Goal: Entertainment & Leisure: Browse casually

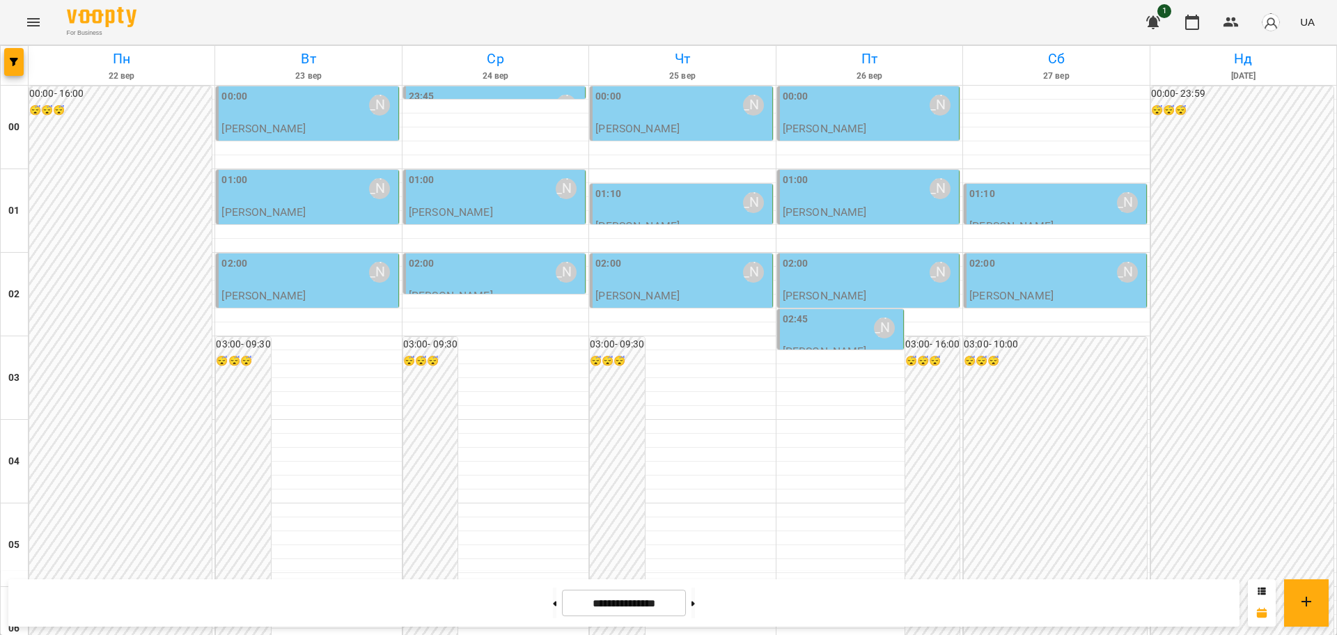
scroll to position [1519, 0]
click at [553, 605] on button at bounding box center [554, 603] width 3 height 31
click at [553, 600] on button at bounding box center [554, 603] width 3 height 31
type input "**********"
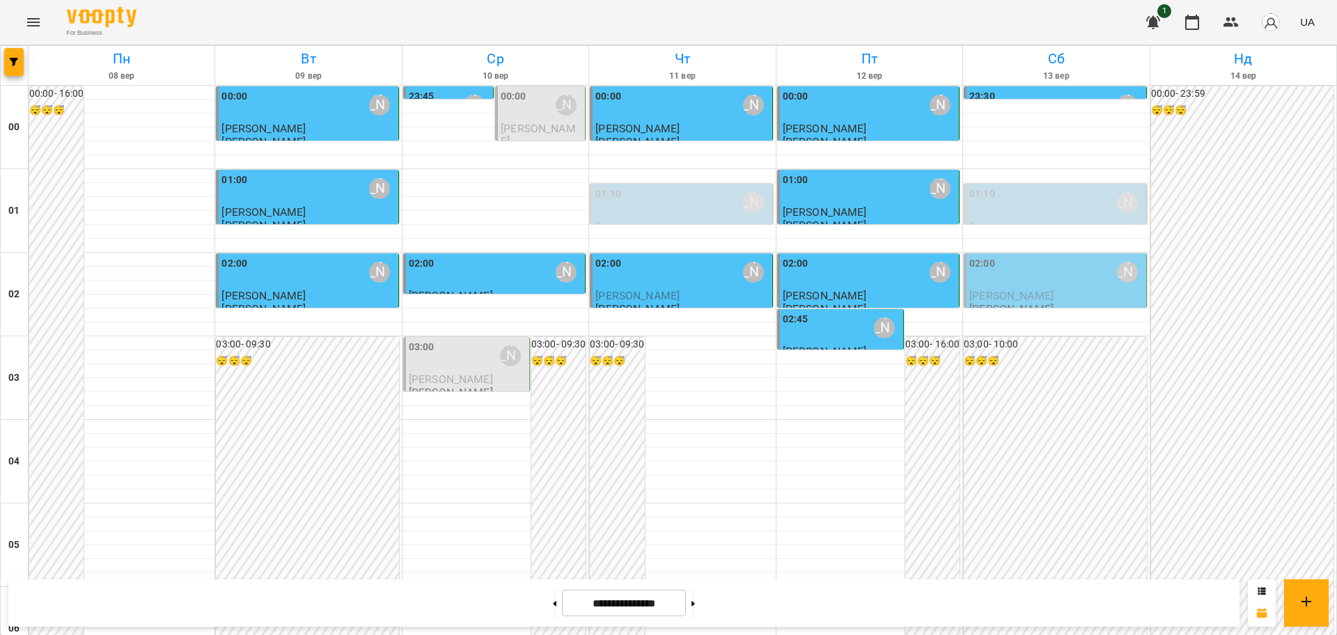
scroll to position [648, 0]
click at [31, 20] on icon "Menu" at bounding box center [33, 22] width 17 height 17
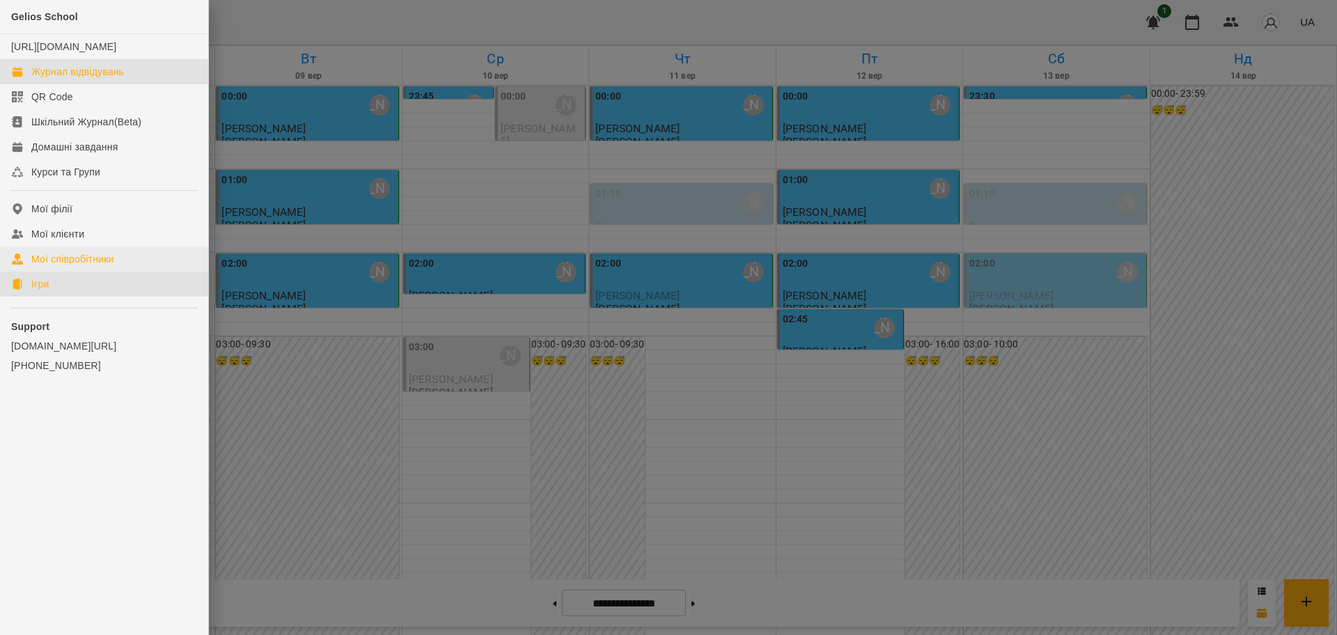
drag, startPoint x: 53, startPoint y: 296, endPoint x: 179, endPoint y: 274, distance: 127.9
click at [53, 296] on link "Ігри" at bounding box center [104, 284] width 208 height 25
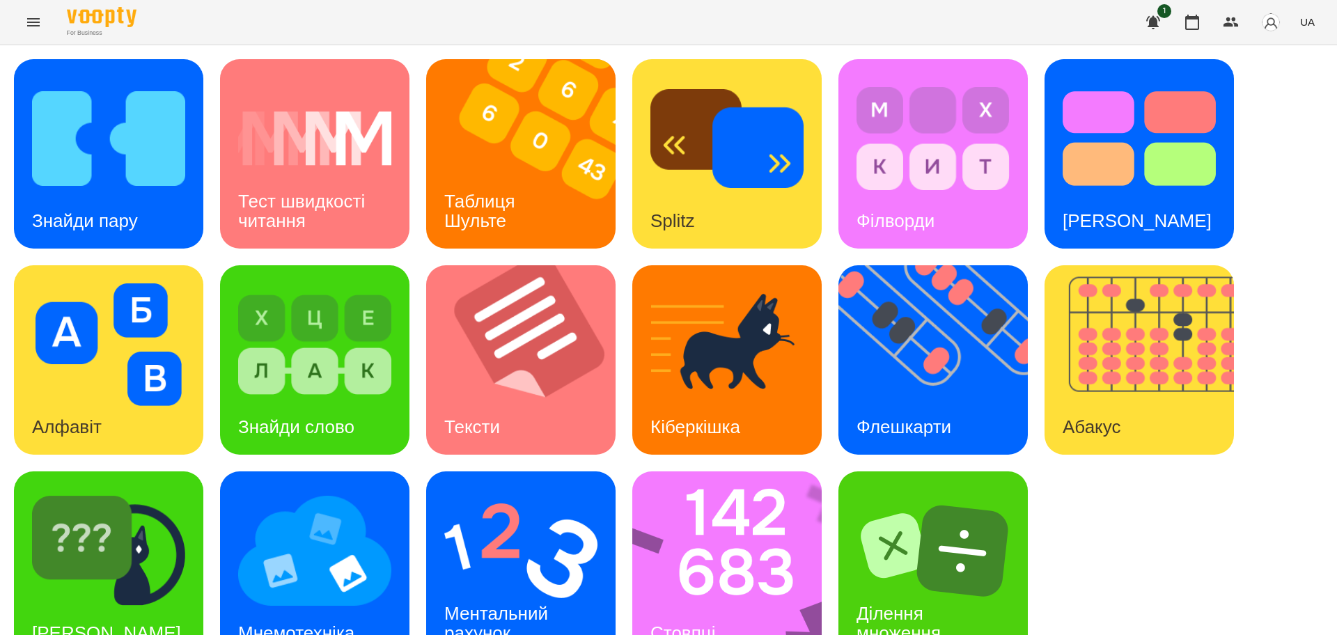
scroll to position [40, 0]
click at [761, 570] on img at bounding box center [736, 566] width 208 height 189
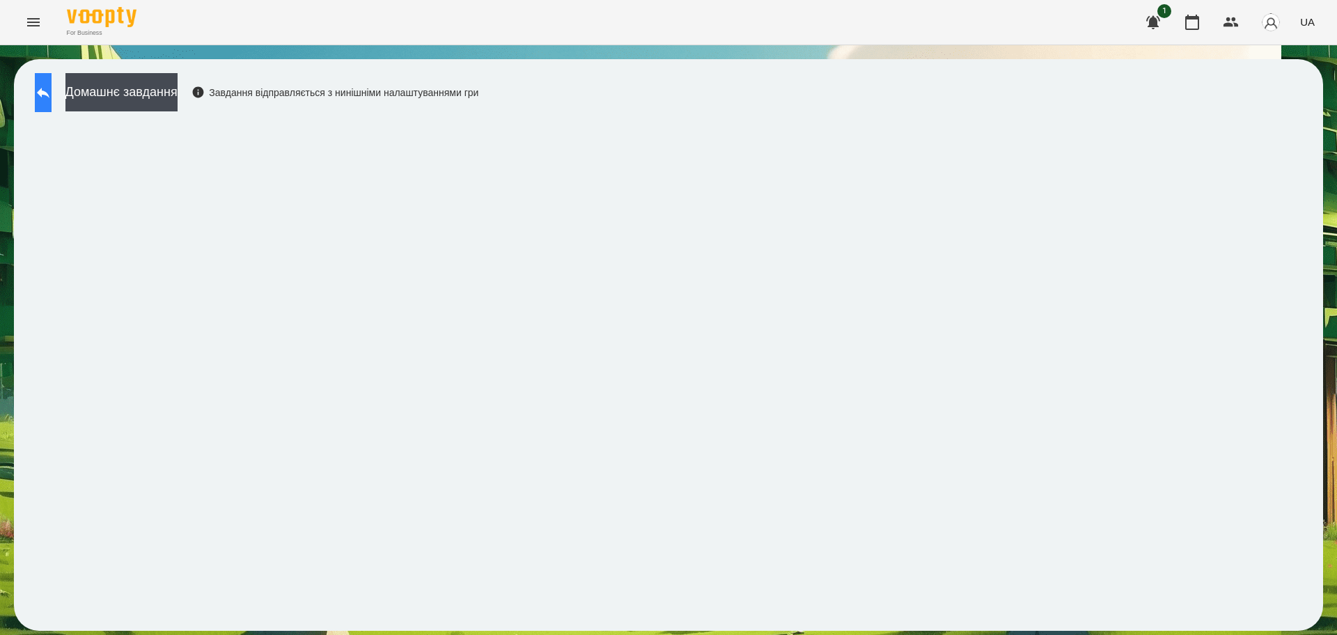
click at [52, 88] on icon at bounding box center [43, 92] width 17 height 17
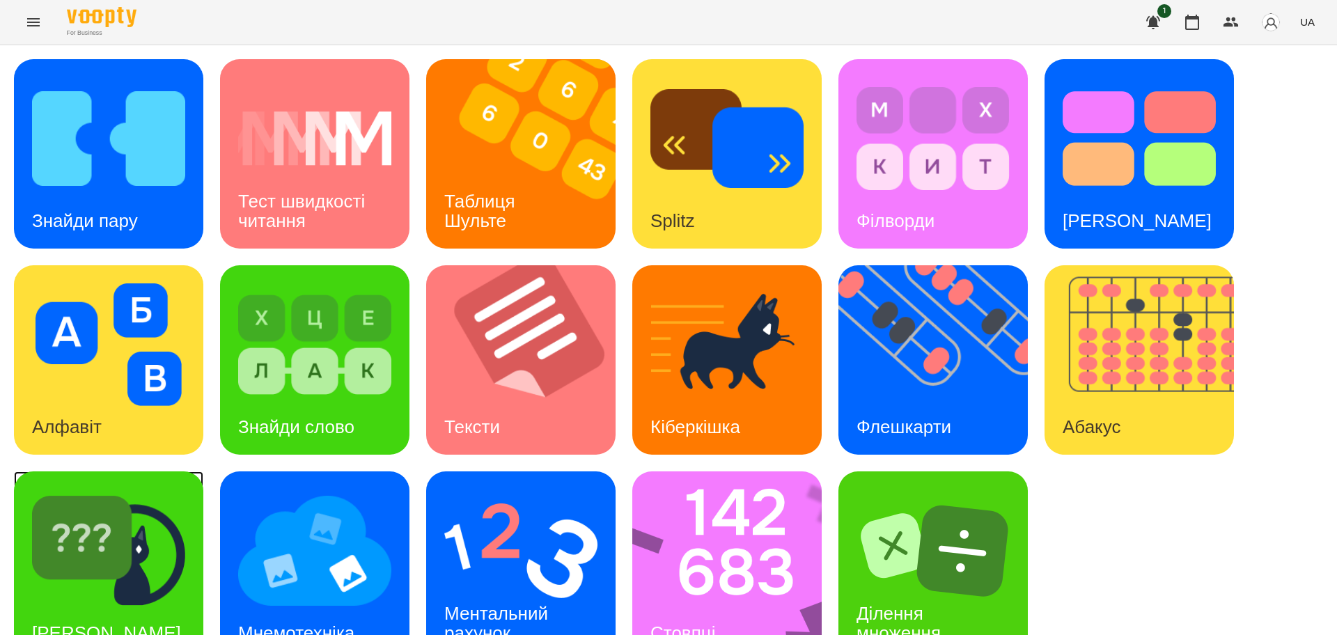
click at [136, 530] on img at bounding box center [108, 551] width 153 height 123
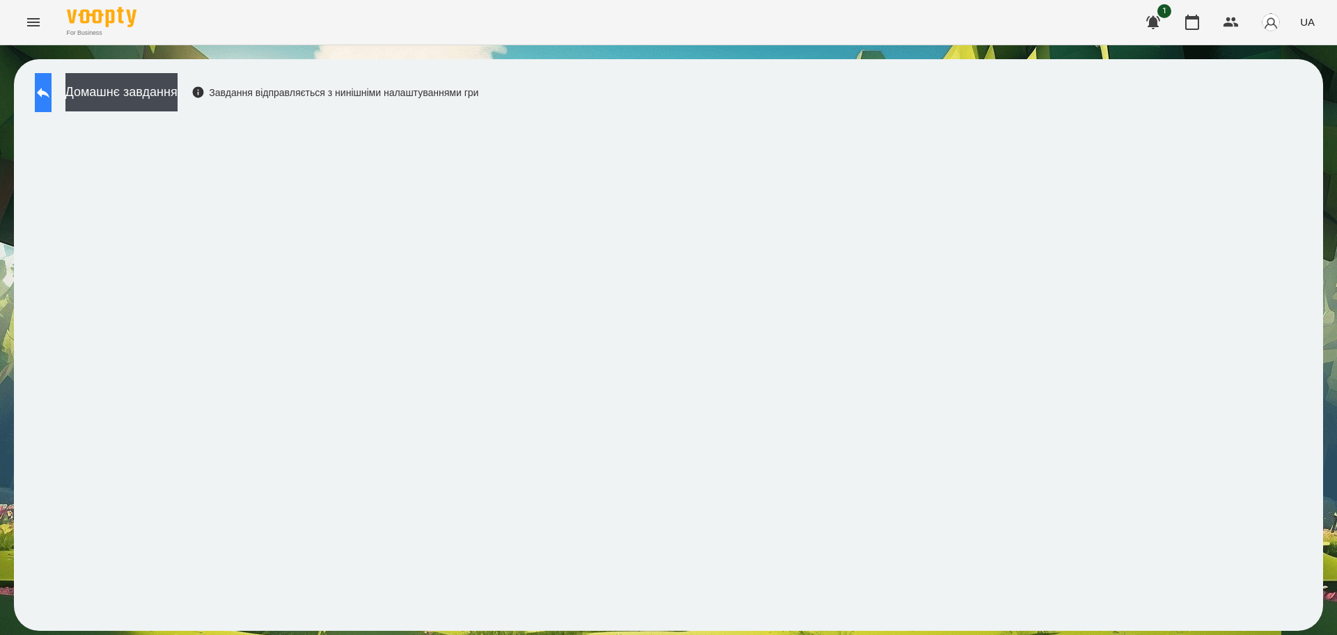
click at [52, 100] on button at bounding box center [43, 92] width 17 height 39
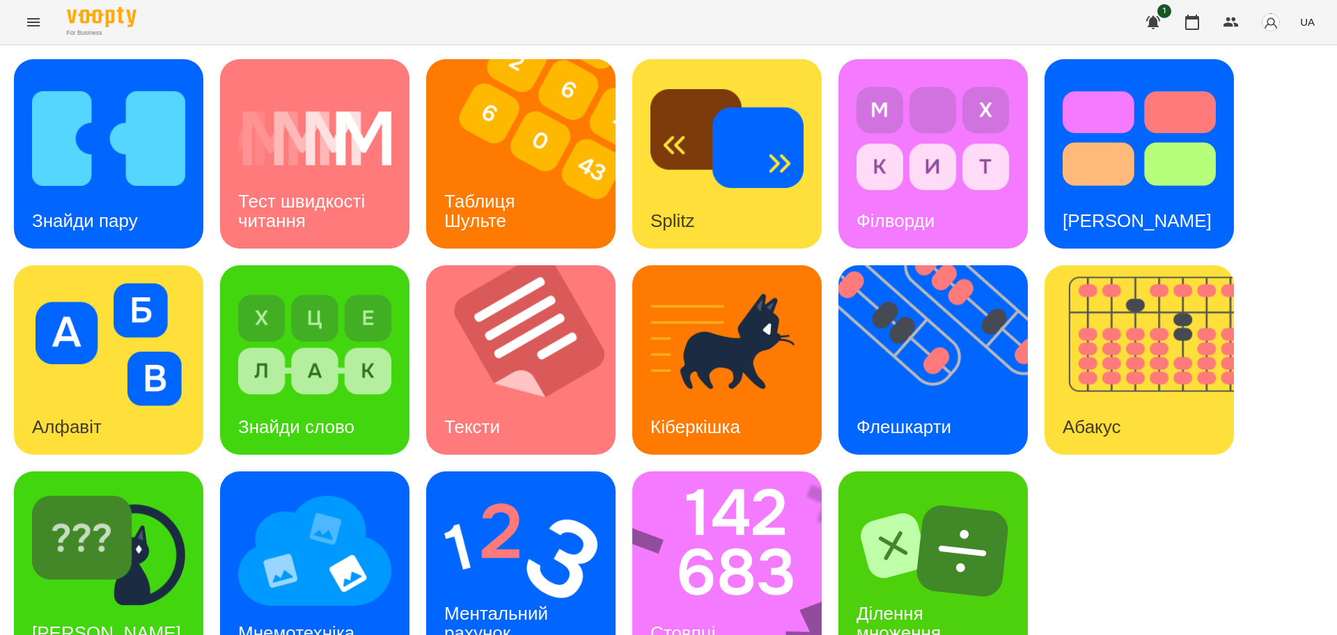
scroll to position [40, 0]
click at [710, 530] on img at bounding box center [736, 566] width 208 height 189
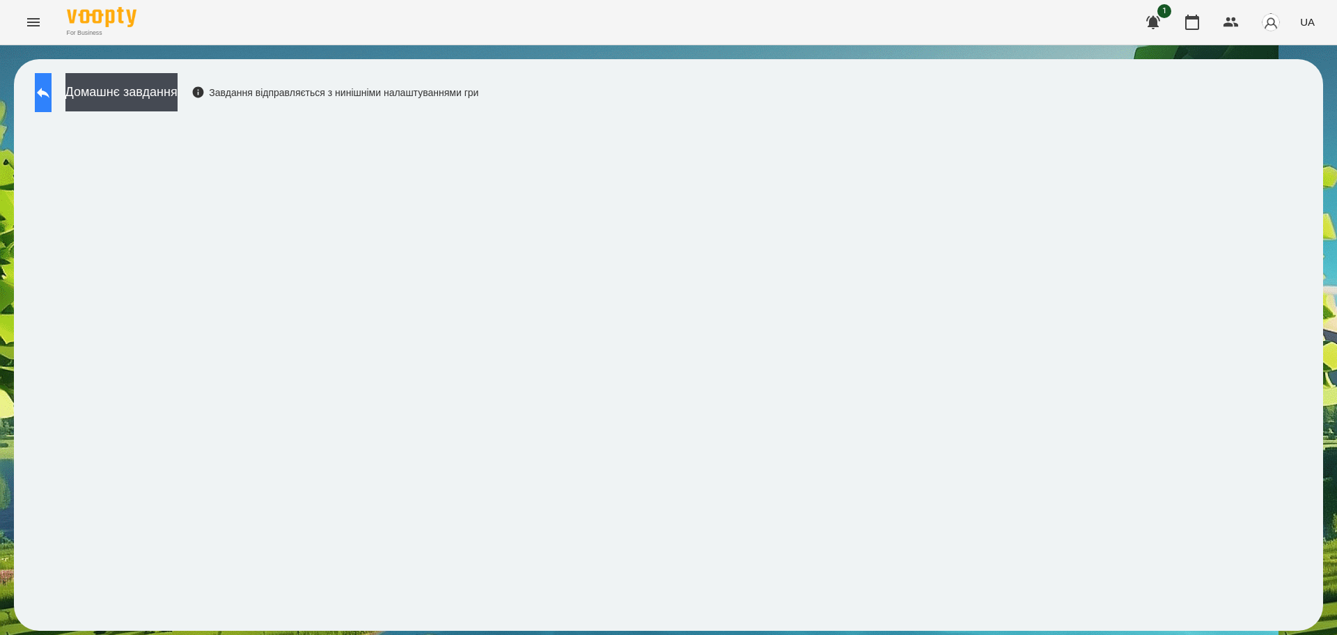
click at [52, 98] on button at bounding box center [43, 92] width 17 height 39
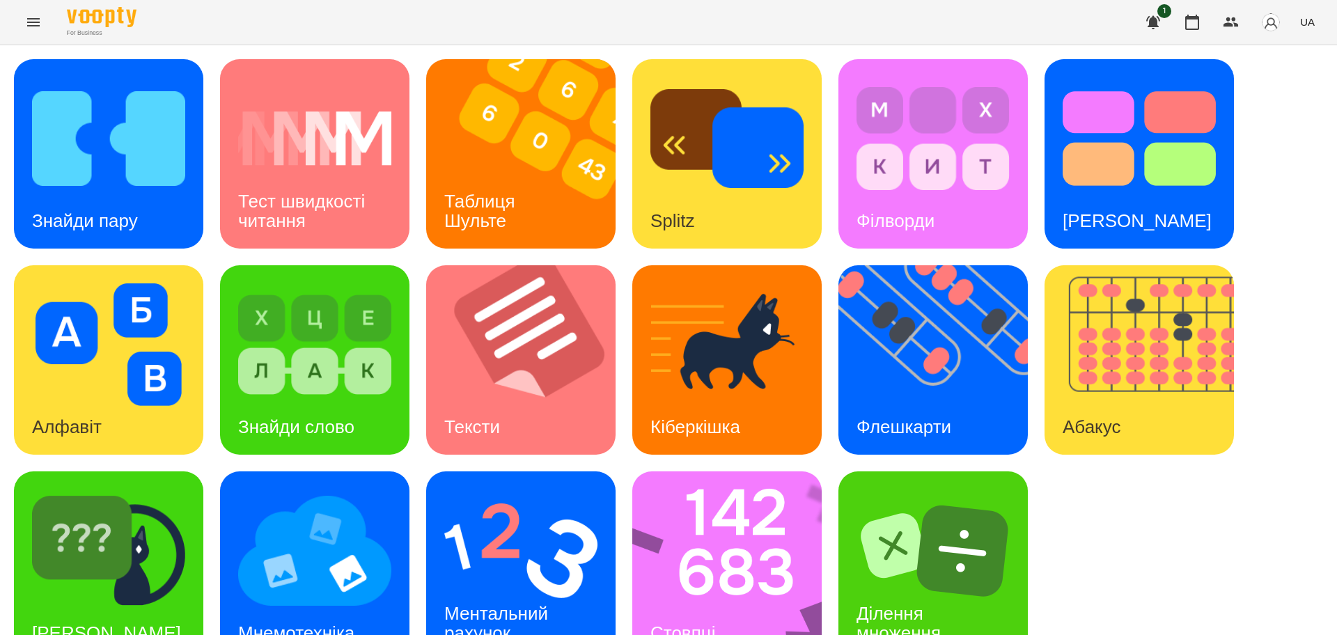
scroll to position [40, 0]
click at [526, 536] on img at bounding box center [520, 551] width 153 height 123
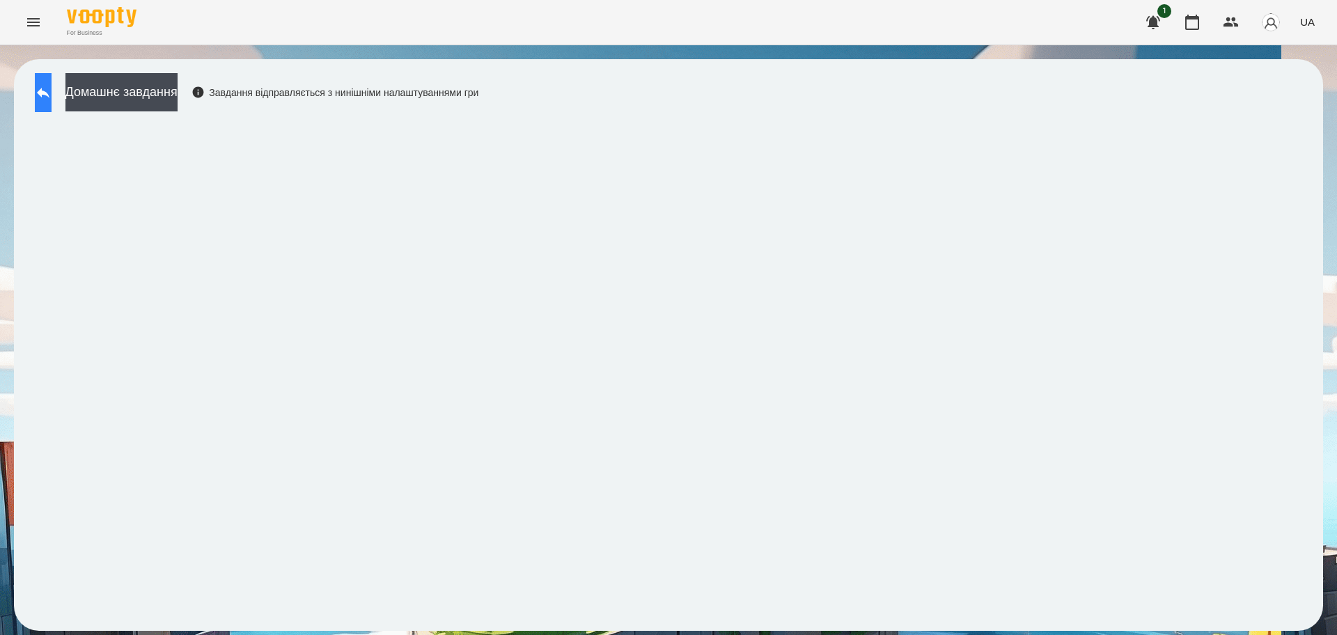
click at [52, 89] on icon at bounding box center [43, 92] width 17 height 17
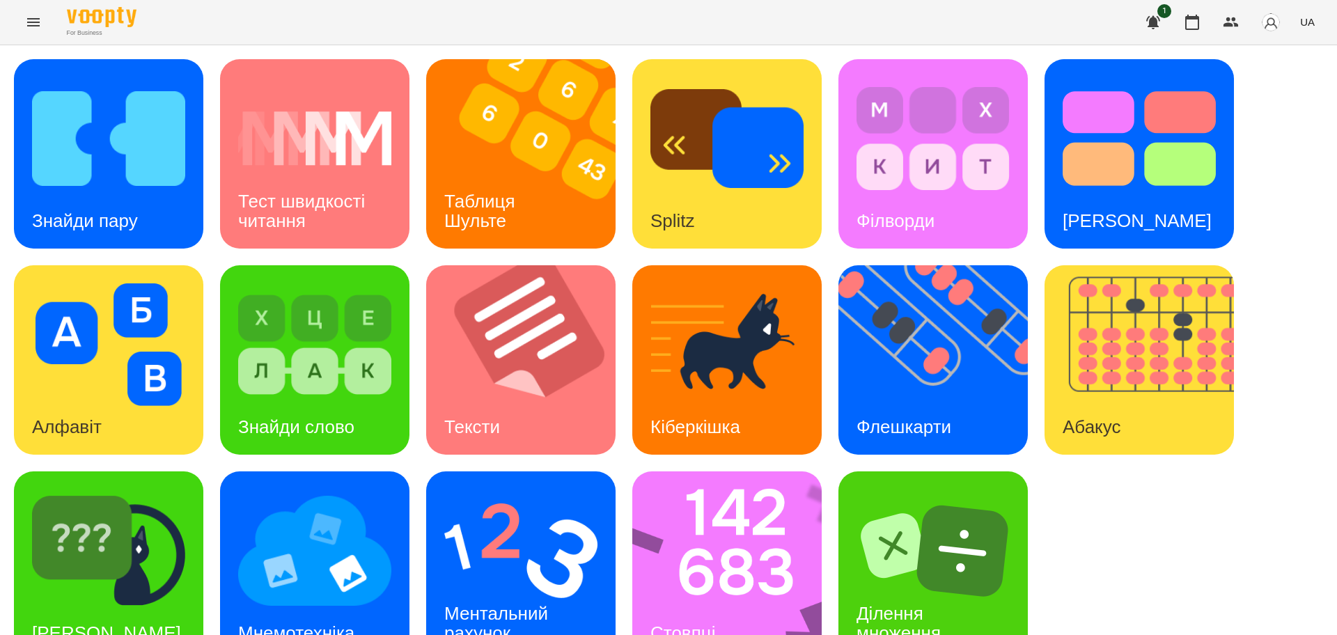
scroll to position [40, 0]
click at [111, 606] on div "[PERSON_NAME]" at bounding box center [106, 633] width 185 height 55
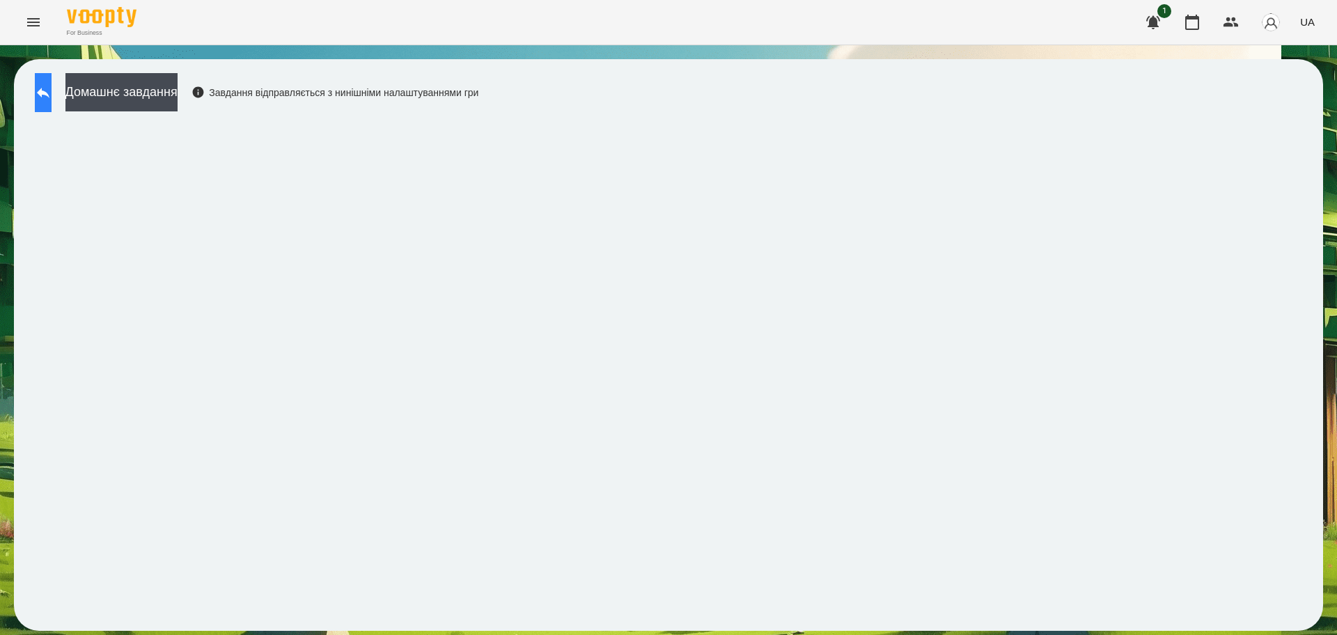
click at [52, 99] on icon at bounding box center [43, 92] width 17 height 17
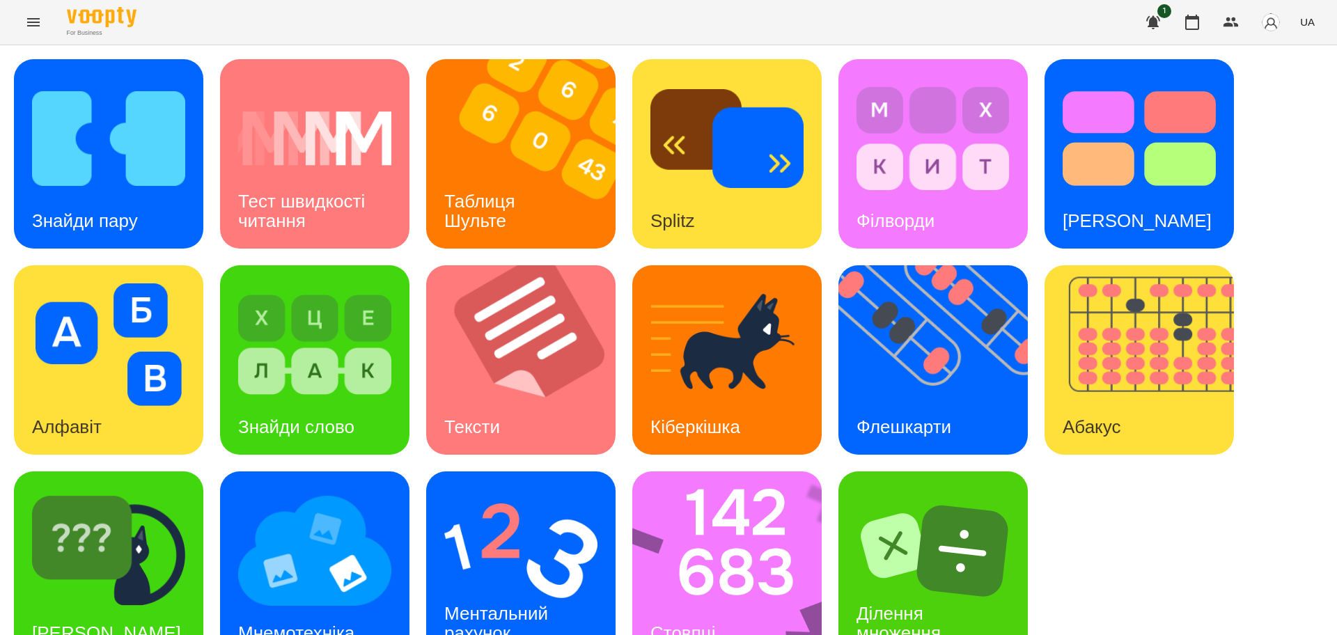
scroll to position [40, 0]
click at [552, 499] on img at bounding box center [520, 551] width 153 height 123
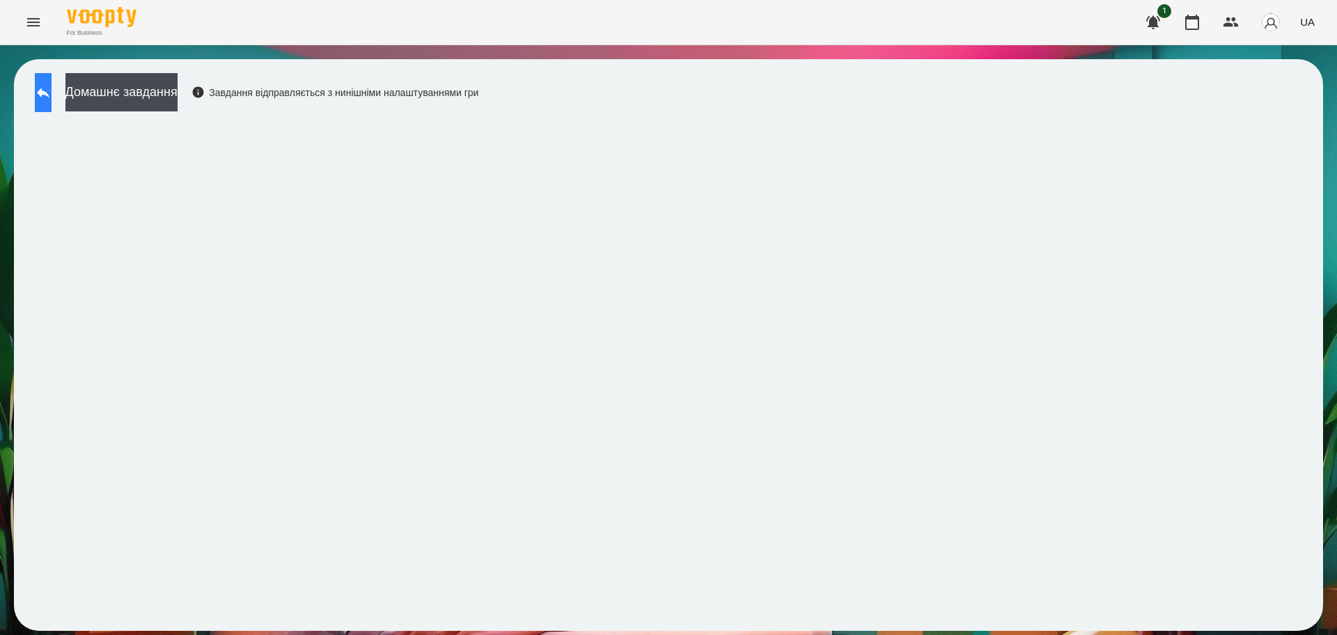
click at [52, 93] on icon at bounding box center [43, 92] width 17 height 17
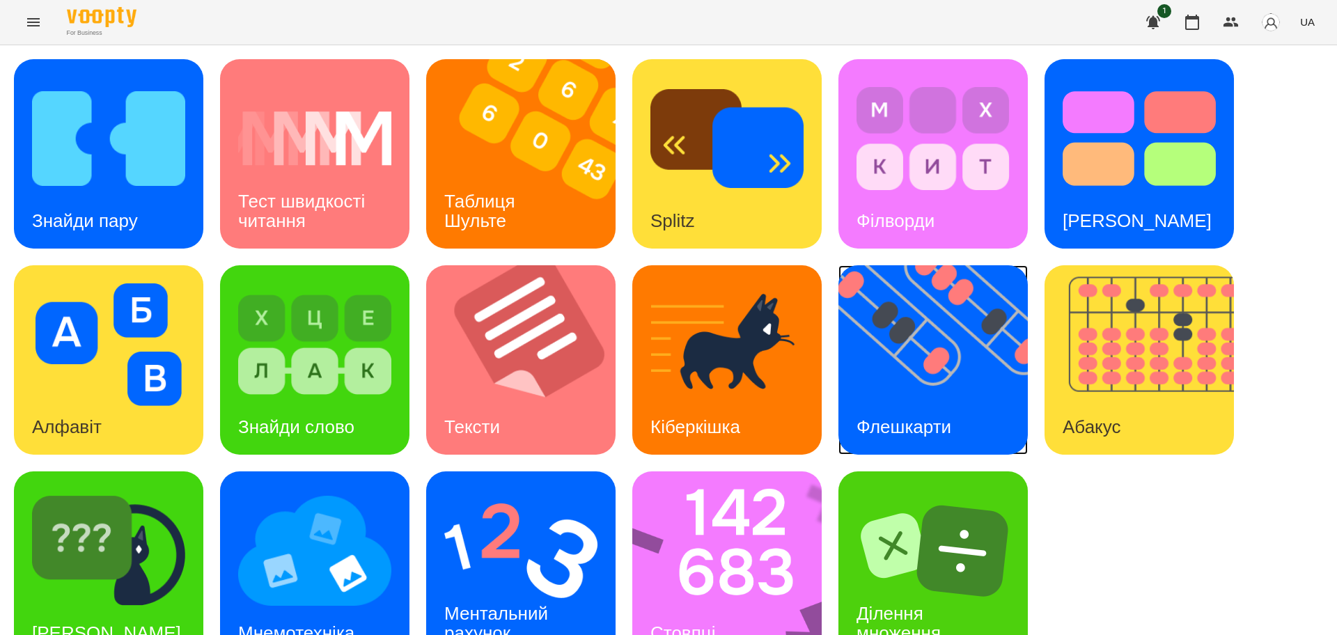
click at [940, 338] on img at bounding box center [942, 359] width 207 height 189
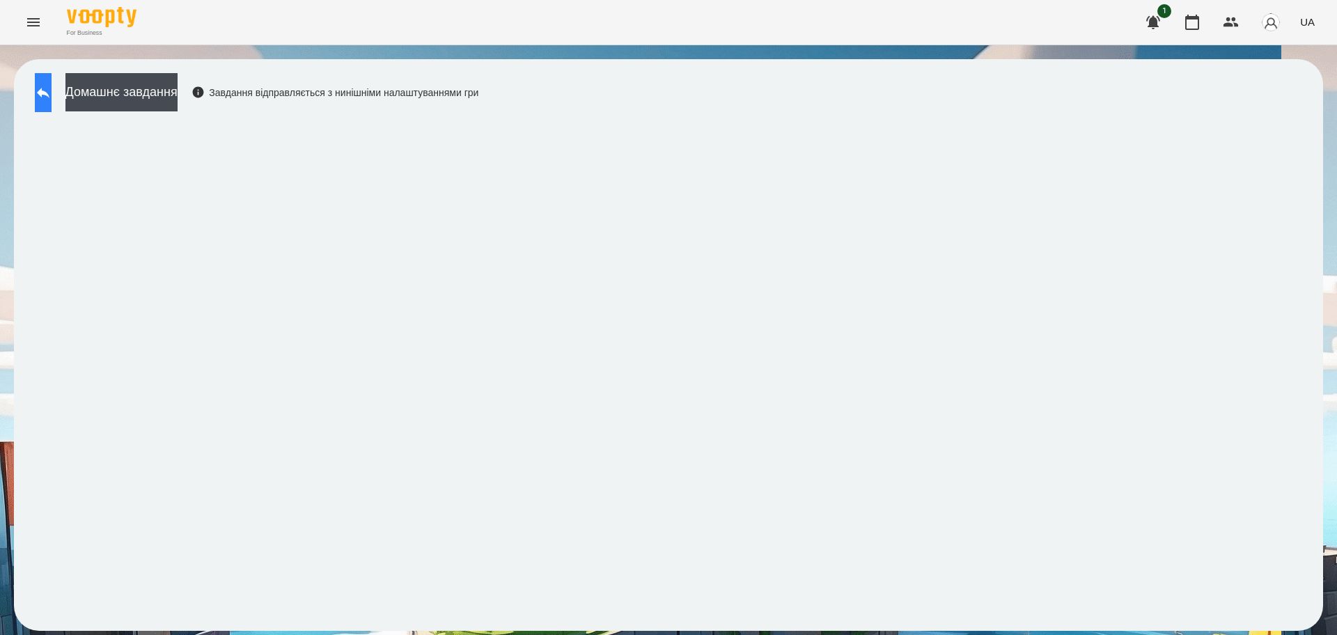
click at [52, 104] on button at bounding box center [43, 92] width 17 height 39
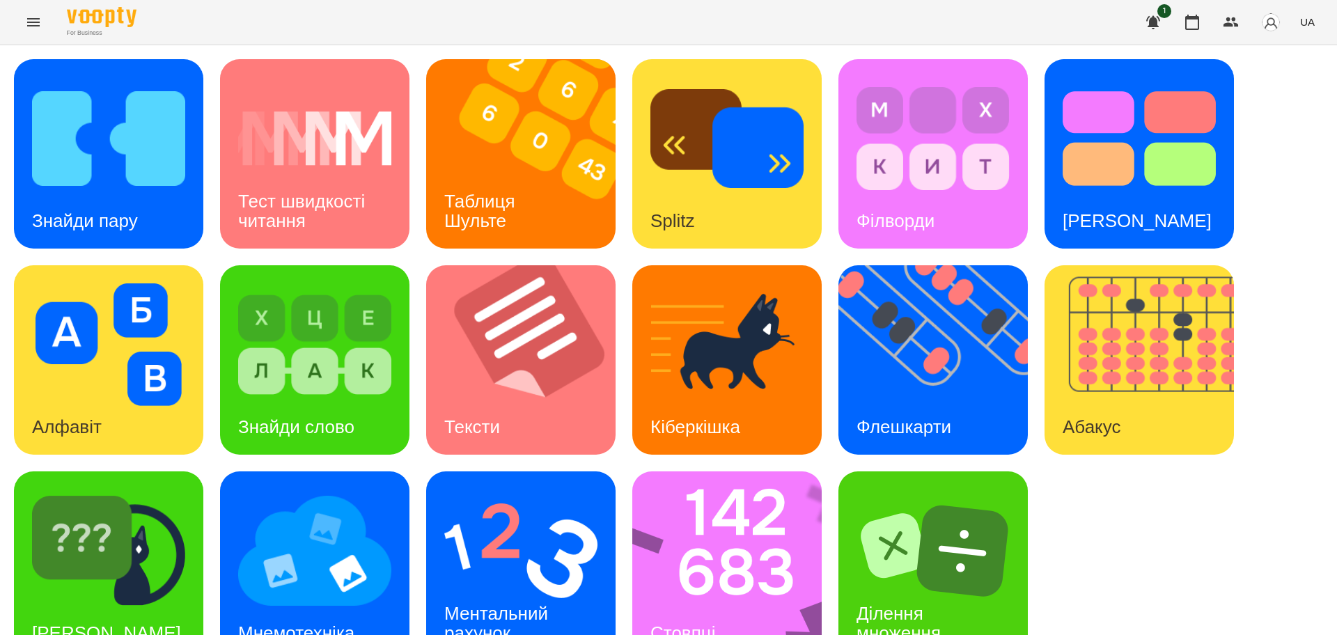
scroll to position [40, 0]
click at [550, 491] on img at bounding box center [520, 551] width 153 height 123
